Goal: Task Accomplishment & Management: Manage account settings

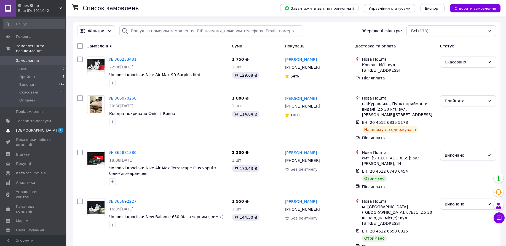
click at [40, 128] on span "[DEMOGRAPHIC_DATA]" at bounding box center [33, 130] width 35 height 5
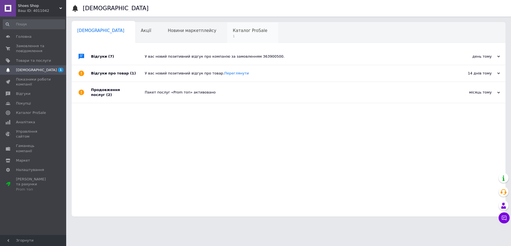
click at [233, 34] on span "1" at bounding box center [250, 36] width 34 height 4
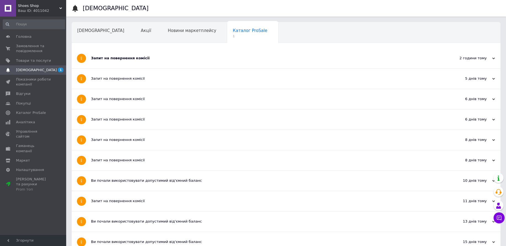
click at [138, 60] on div "Запит на повернення комісії" at bounding box center [265, 58] width 349 height 5
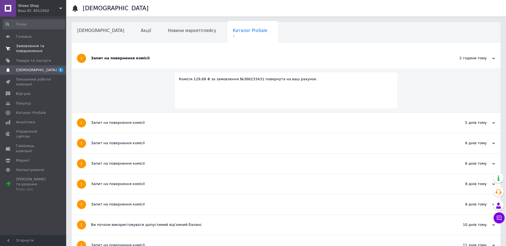
click at [25, 46] on span "Замовлення та повідомлення" at bounding box center [33, 49] width 35 height 10
